Goal: Transaction & Acquisition: Download file/media

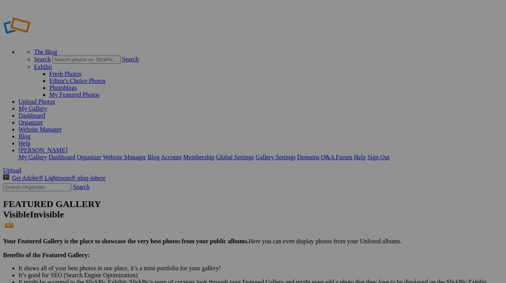
click at [55, 183] on input "text" at bounding box center [37, 187] width 68 height 8
type input "studio"
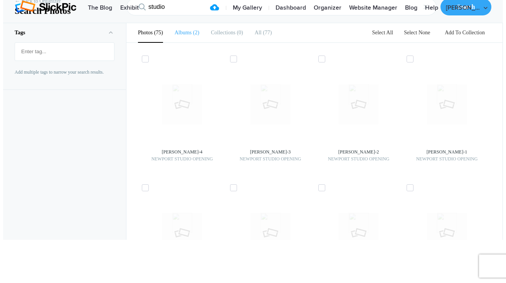
click at [188, 35] on b "Albums" at bounding box center [183, 33] width 17 height 6
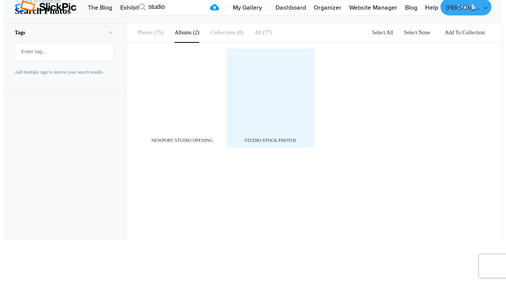
click at [274, 133] on div at bounding box center [270, 92] width 81 height 81
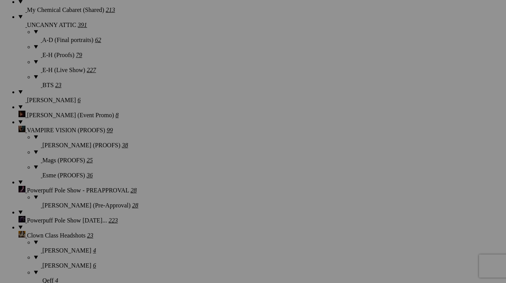
scroll to position [952, 0]
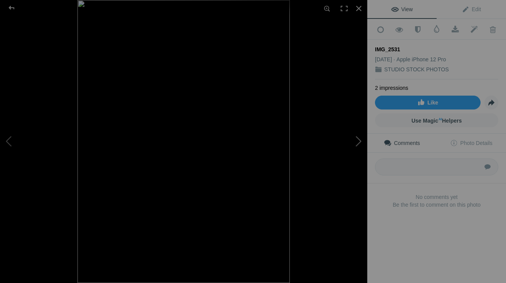
click at [357, 140] on button at bounding box center [338, 142] width 58 height 102
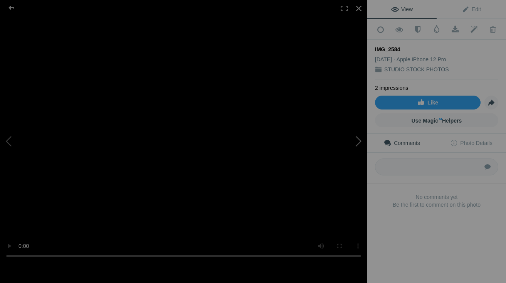
click at [357, 140] on button at bounding box center [338, 142] width 58 height 102
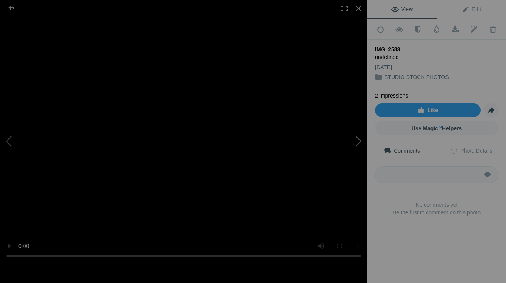
click at [357, 140] on button at bounding box center [338, 142] width 58 height 102
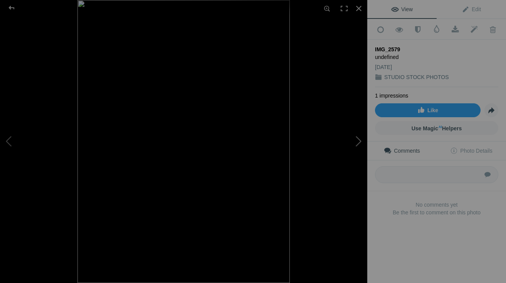
click at [357, 140] on button at bounding box center [338, 142] width 58 height 102
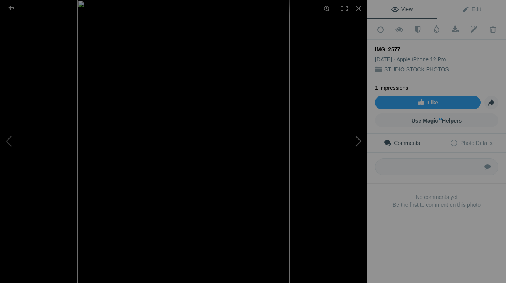
click at [357, 140] on button at bounding box center [338, 142] width 58 height 102
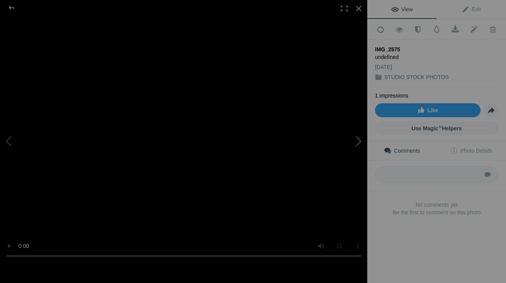
click at [357, 140] on button at bounding box center [338, 142] width 58 height 102
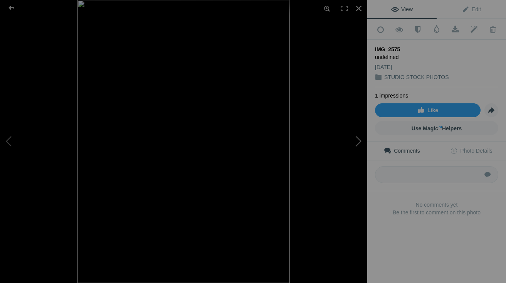
click at [357, 140] on button at bounding box center [338, 142] width 58 height 102
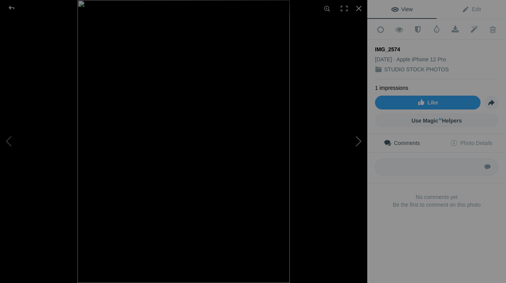
click at [357, 140] on button at bounding box center [338, 142] width 58 height 102
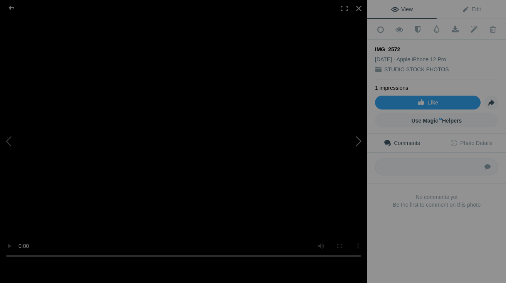
click at [357, 140] on button at bounding box center [338, 142] width 58 height 102
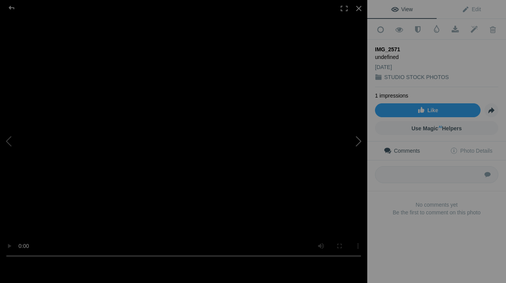
click at [357, 140] on button at bounding box center [338, 142] width 58 height 102
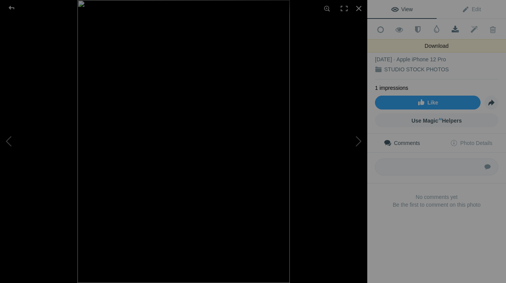
click at [454, 31] on span at bounding box center [455, 30] width 19 height 8
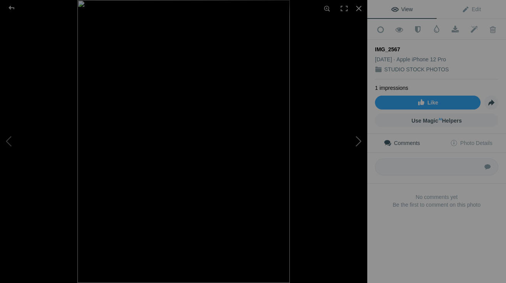
click at [358, 140] on button at bounding box center [338, 142] width 58 height 102
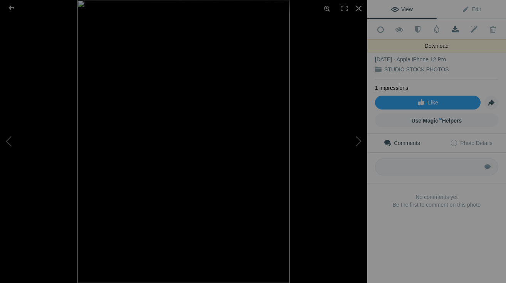
click at [454, 29] on span at bounding box center [455, 30] width 19 height 8
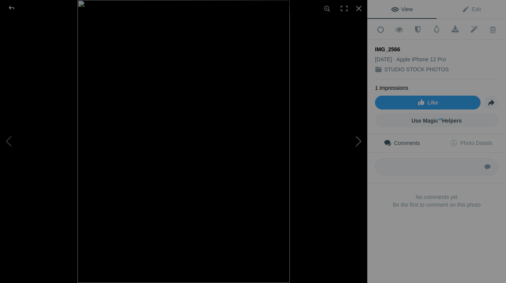
click at [356, 136] on button at bounding box center [338, 142] width 58 height 102
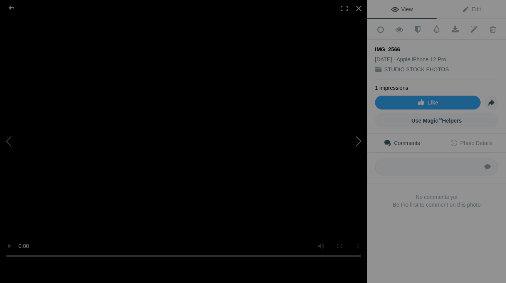
click at [356, 136] on button at bounding box center [338, 142] width 58 height 102
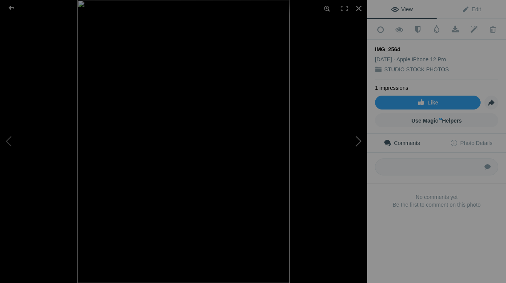
click at [356, 136] on button at bounding box center [338, 142] width 58 height 102
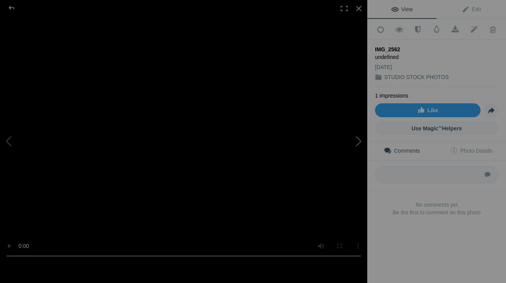
click at [356, 136] on button at bounding box center [338, 142] width 58 height 102
click at [360, 140] on button at bounding box center [338, 142] width 58 height 102
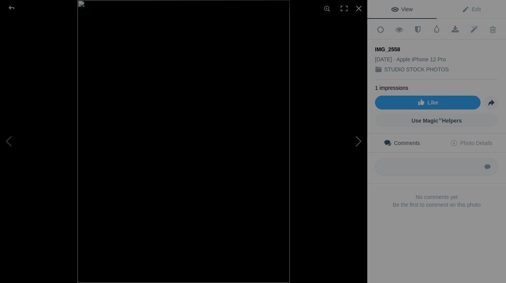
click at [360, 140] on button at bounding box center [338, 142] width 58 height 102
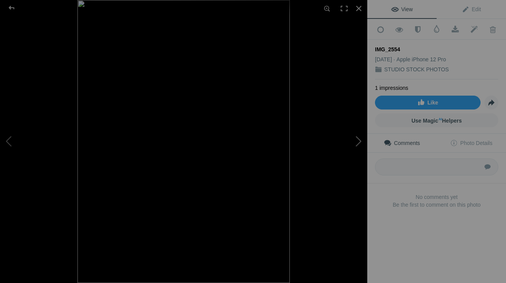
click at [360, 140] on button at bounding box center [338, 142] width 58 height 102
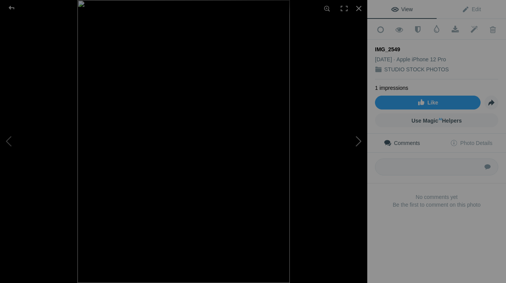
click at [360, 140] on button at bounding box center [338, 142] width 58 height 102
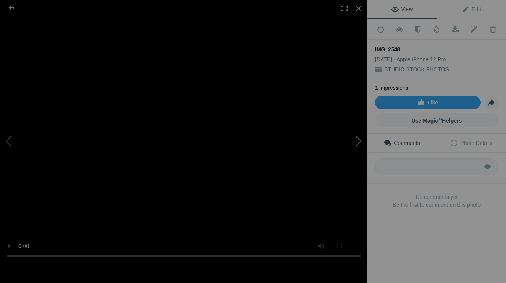
click at [360, 140] on button at bounding box center [338, 142] width 58 height 102
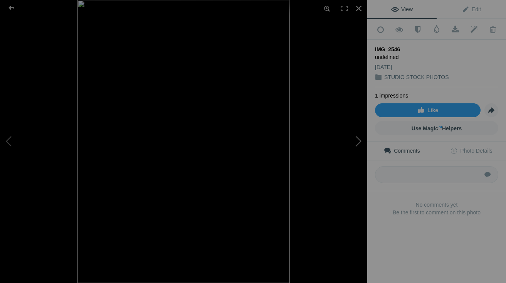
click at [360, 140] on button at bounding box center [338, 142] width 58 height 102
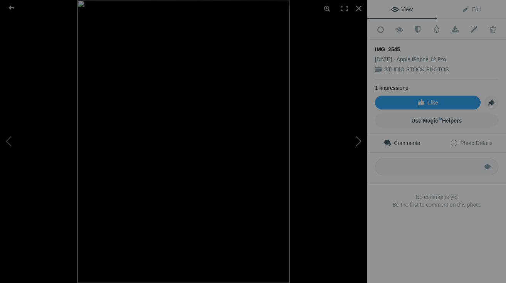
click at [360, 140] on button at bounding box center [338, 142] width 58 height 102
click at [8, 141] on button at bounding box center [29, 142] width 58 height 102
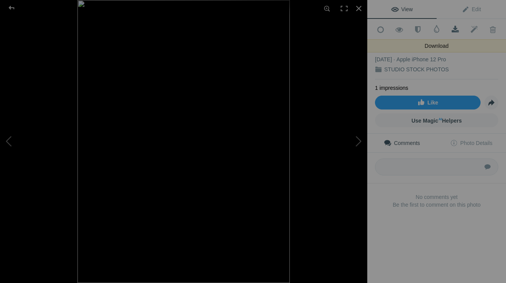
click at [454, 30] on span at bounding box center [455, 30] width 19 height 8
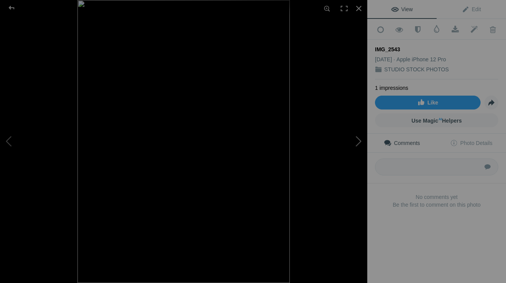
click at [358, 140] on button at bounding box center [338, 142] width 58 height 102
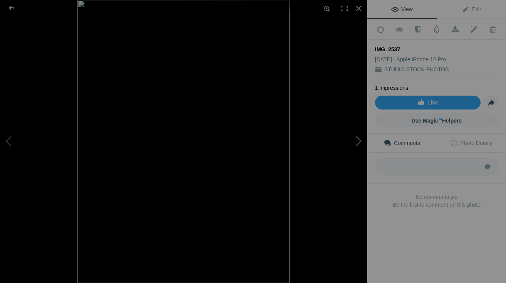
click at [358, 140] on button at bounding box center [338, 142] width 58 height 102
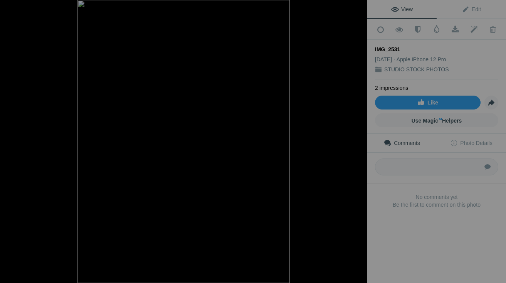
click at [358, 140] on button at bounding box center [338, 142] width 58 height 102
click at [12, 5] on div at bounding box center [12, 7] width 28 height 15
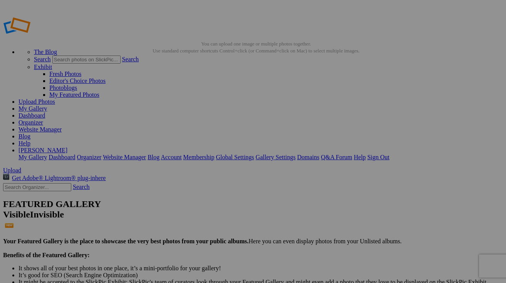
scroll to position [0, 0]
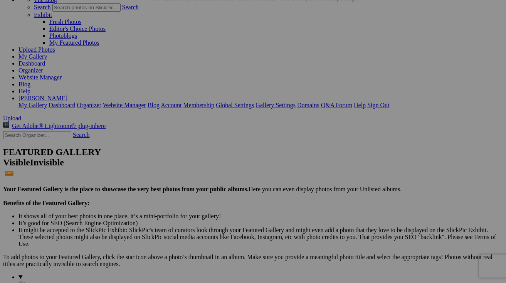
scroll to position [53, 0]
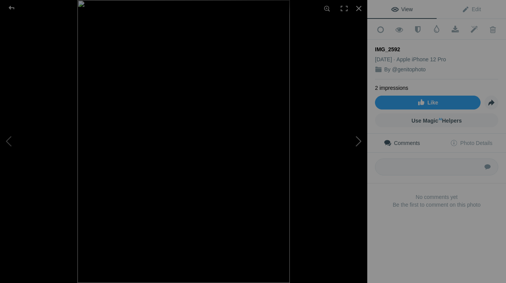
click at [360, 141] on button at bounding box center [338, 142] width 58 height 102
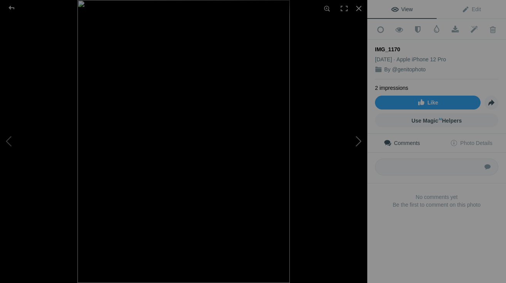
click at [360, 141] on button at bounding box center [338, 142] width 58 height 102
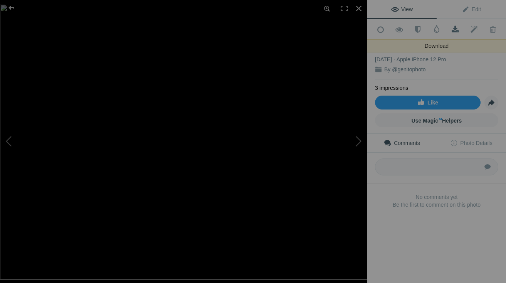
click at [453, 29] on span at bounding box center [455, 30] width 19 height 8
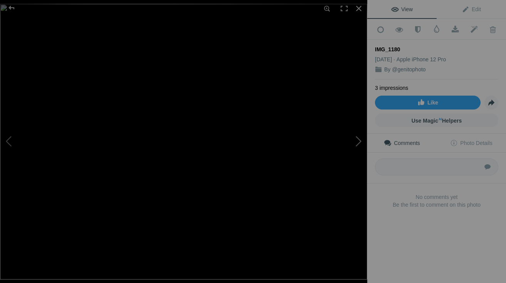
click at [355, 138] on button at bounding box center [338, 142] width 58 height 102
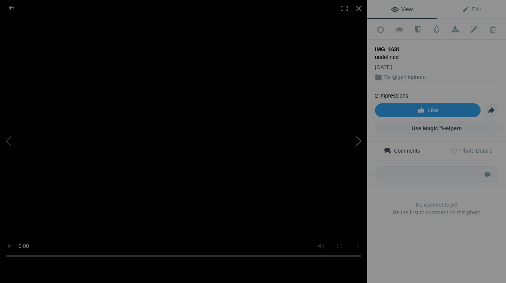
click at [357, 139] on button at bounding box center [338, 142] width 58 height 102
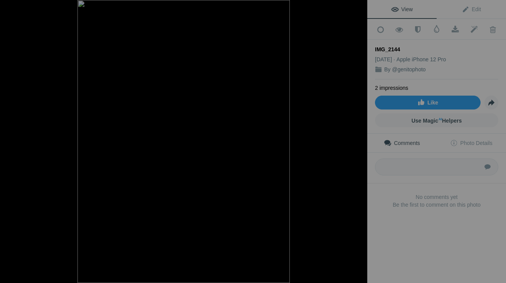
click at [357, 139] on button at bounding box center [338, 142] width 58 height 102
